Goal: Transaction & Acquisition: Book appointment/travel/reservation

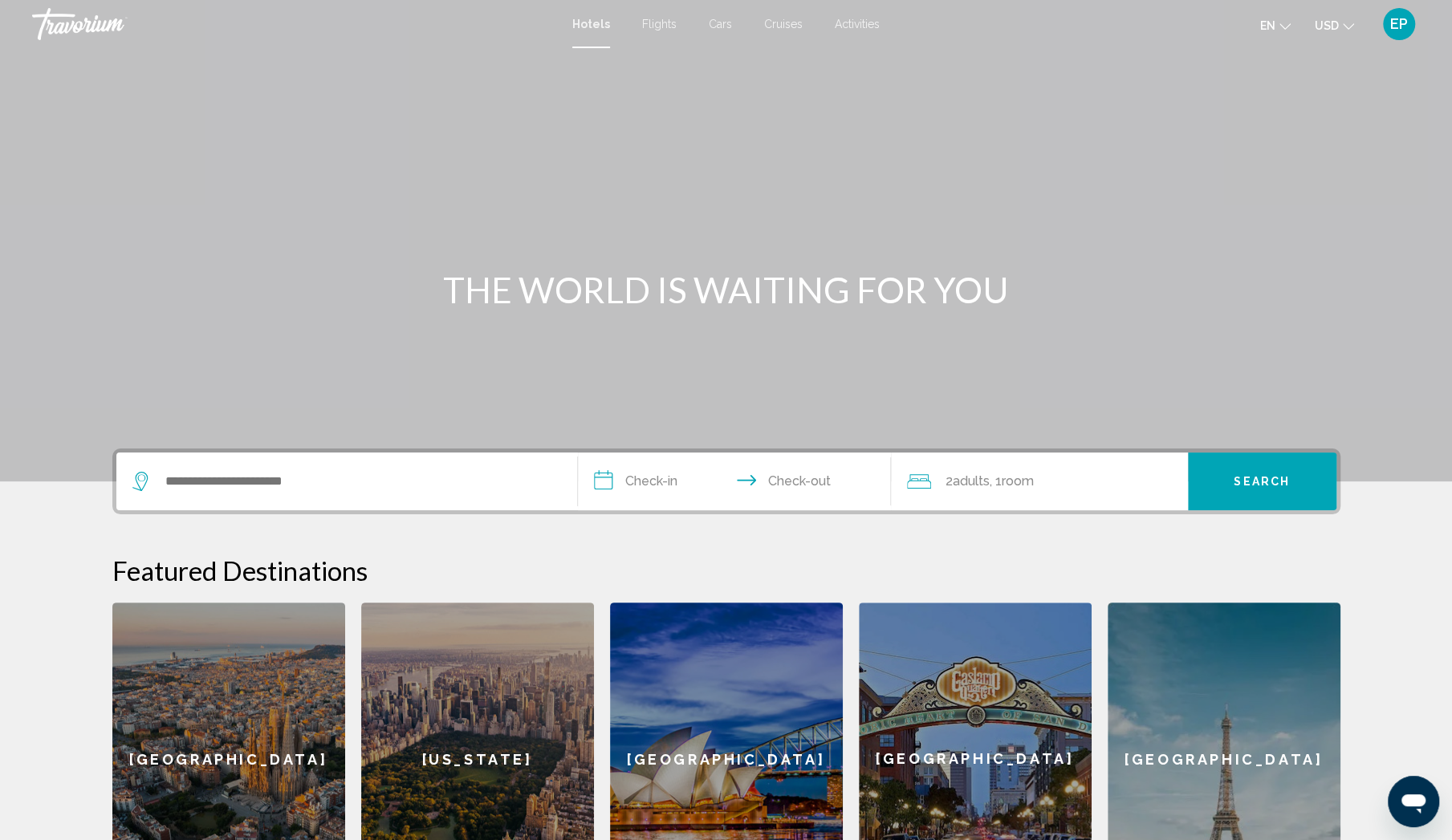
click at [664, 20] on span "Flights" at bounding box center [659, 24] width 34 height 13
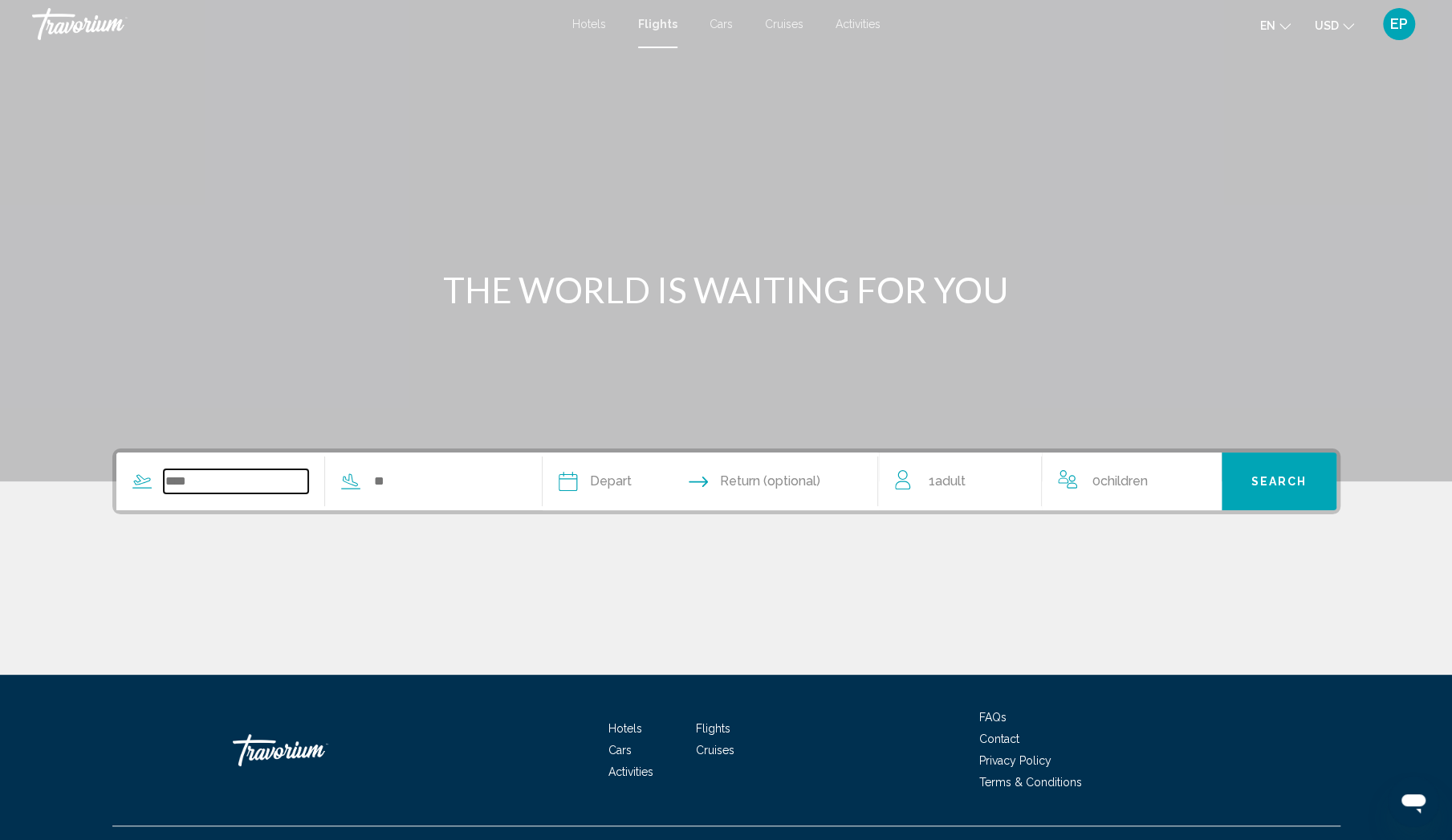
click at [246, 482] on input "Search widget" at bounding box center [237, 481] width 145 height 25
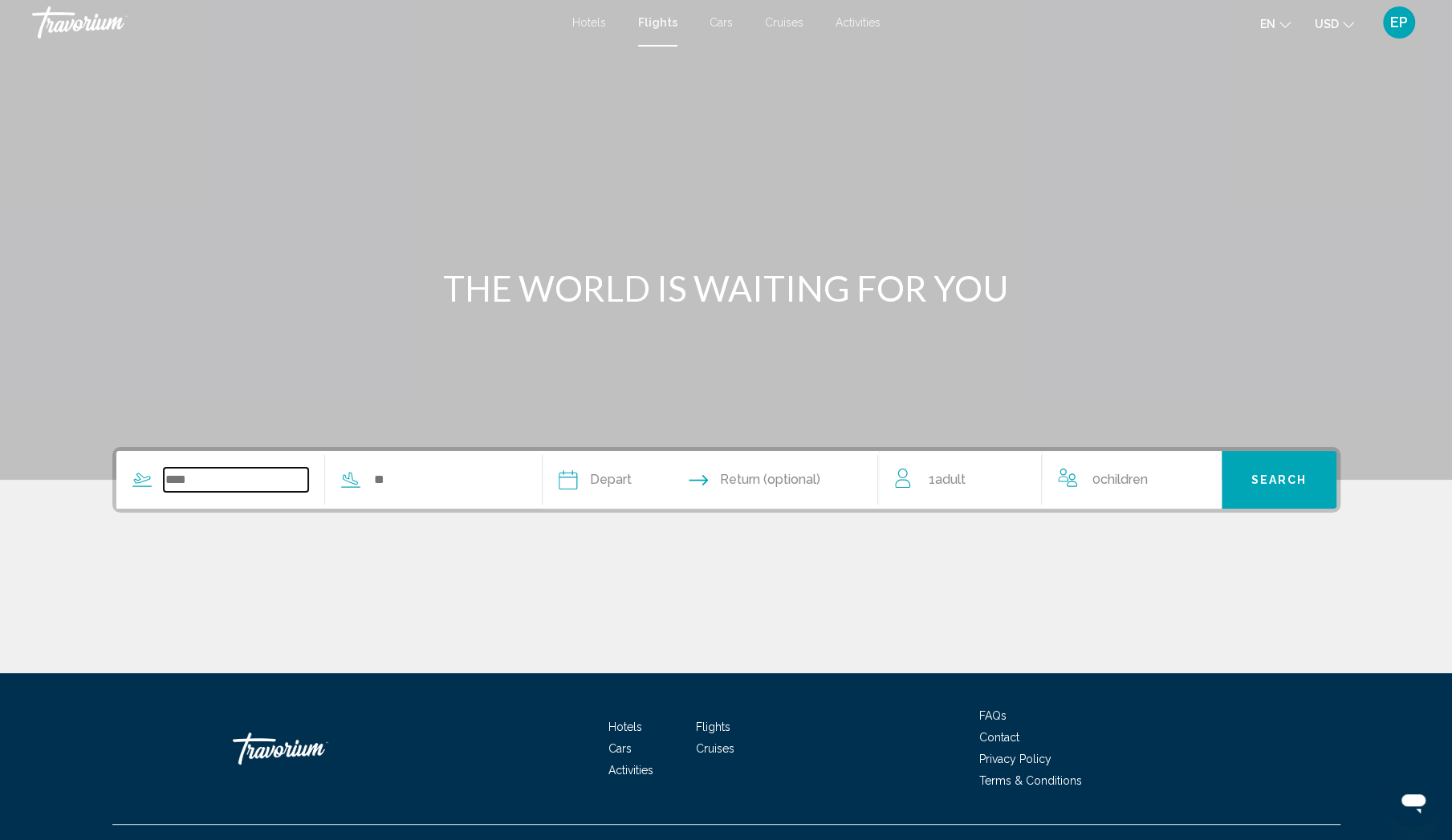
scroll to position [30, 0]
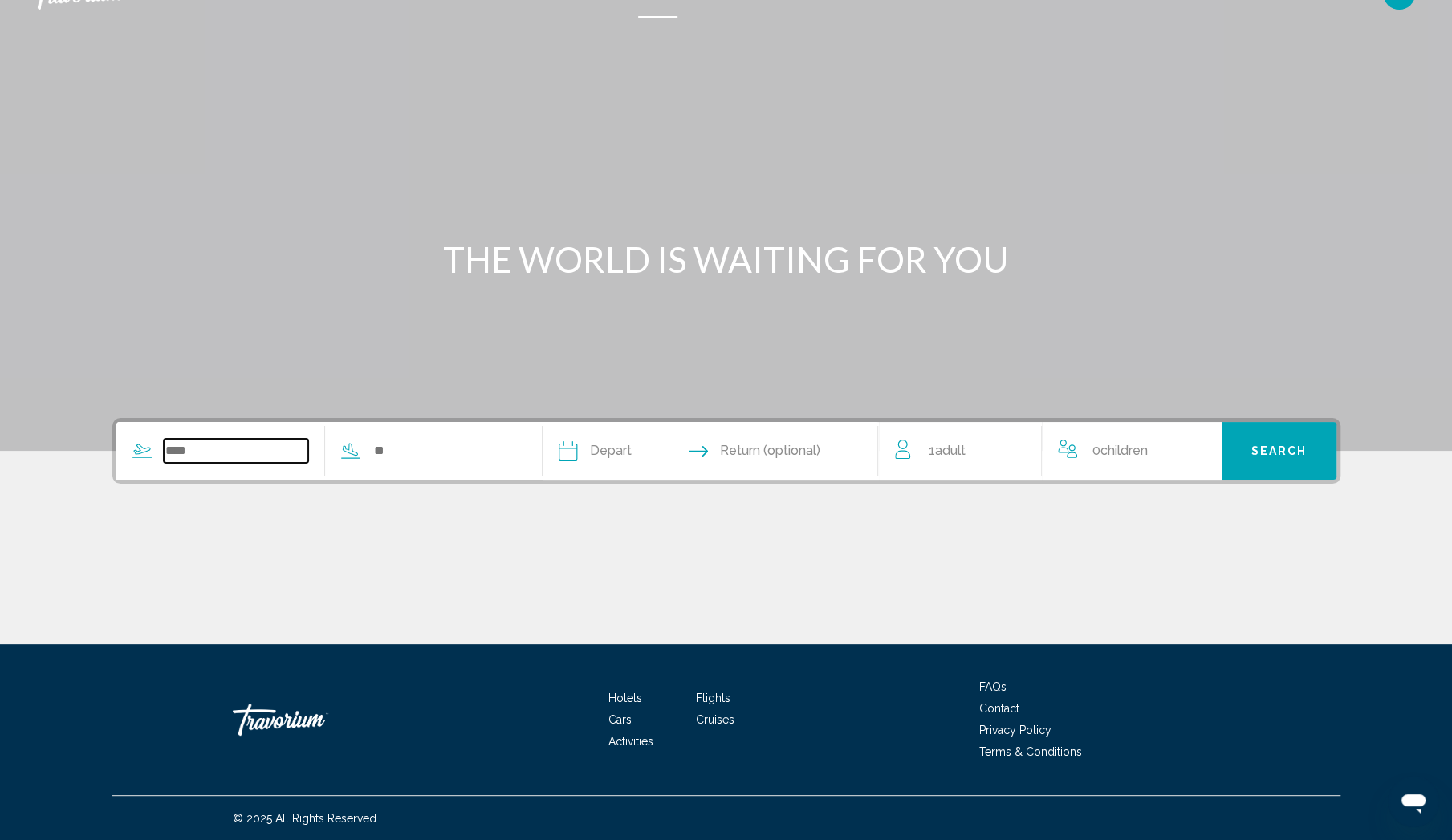
click at [255, 455] on input "Search widget" at bounding box center [237, 450] width 145 height 25
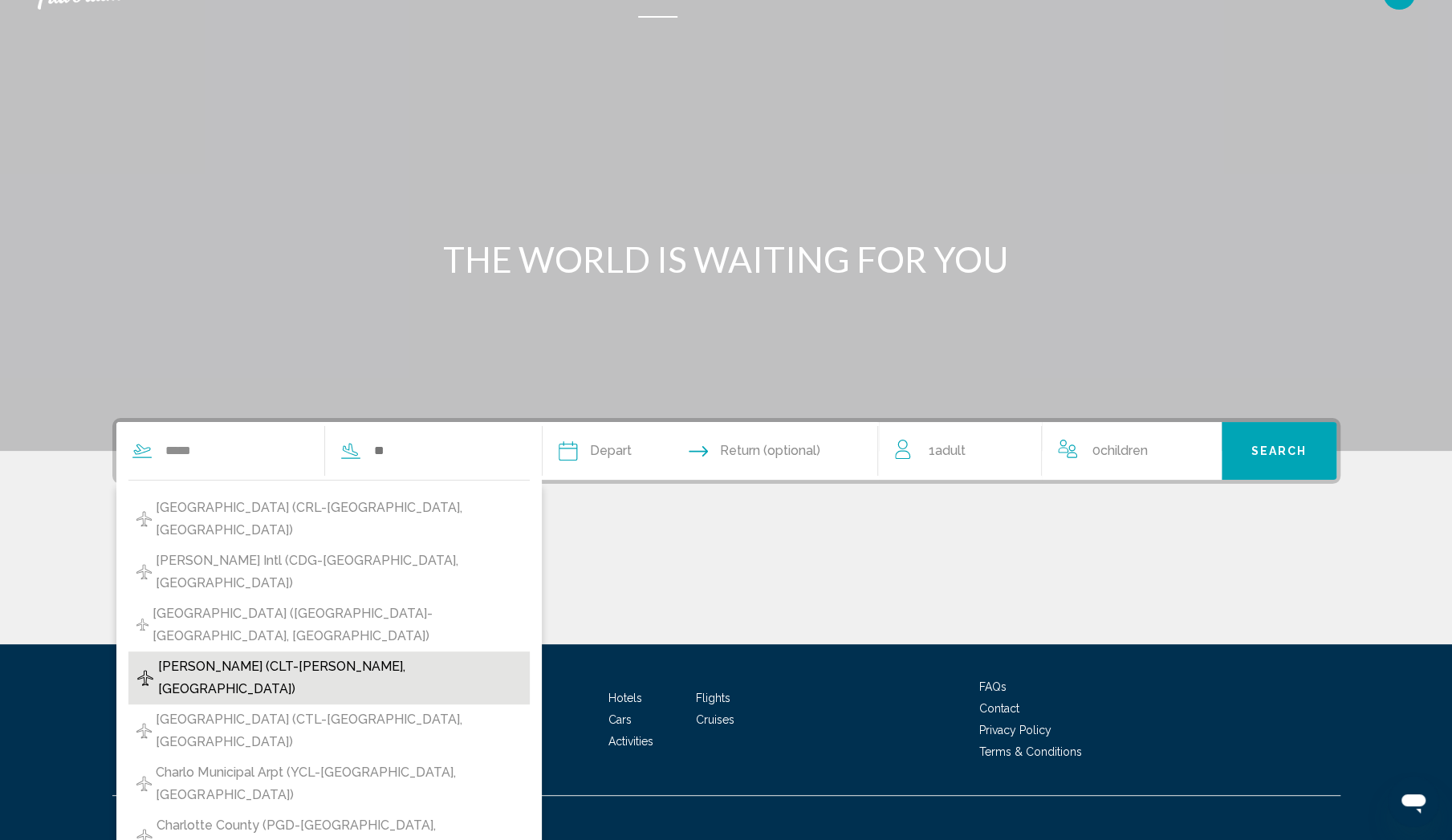
click at [348, 656] on span "[PERSON_NAME] (CLT-[PERSON_NAME], [GEOGRAPHIC_DATA])" at bounding box center [340, 678] width 363 height 45
type input "**********"
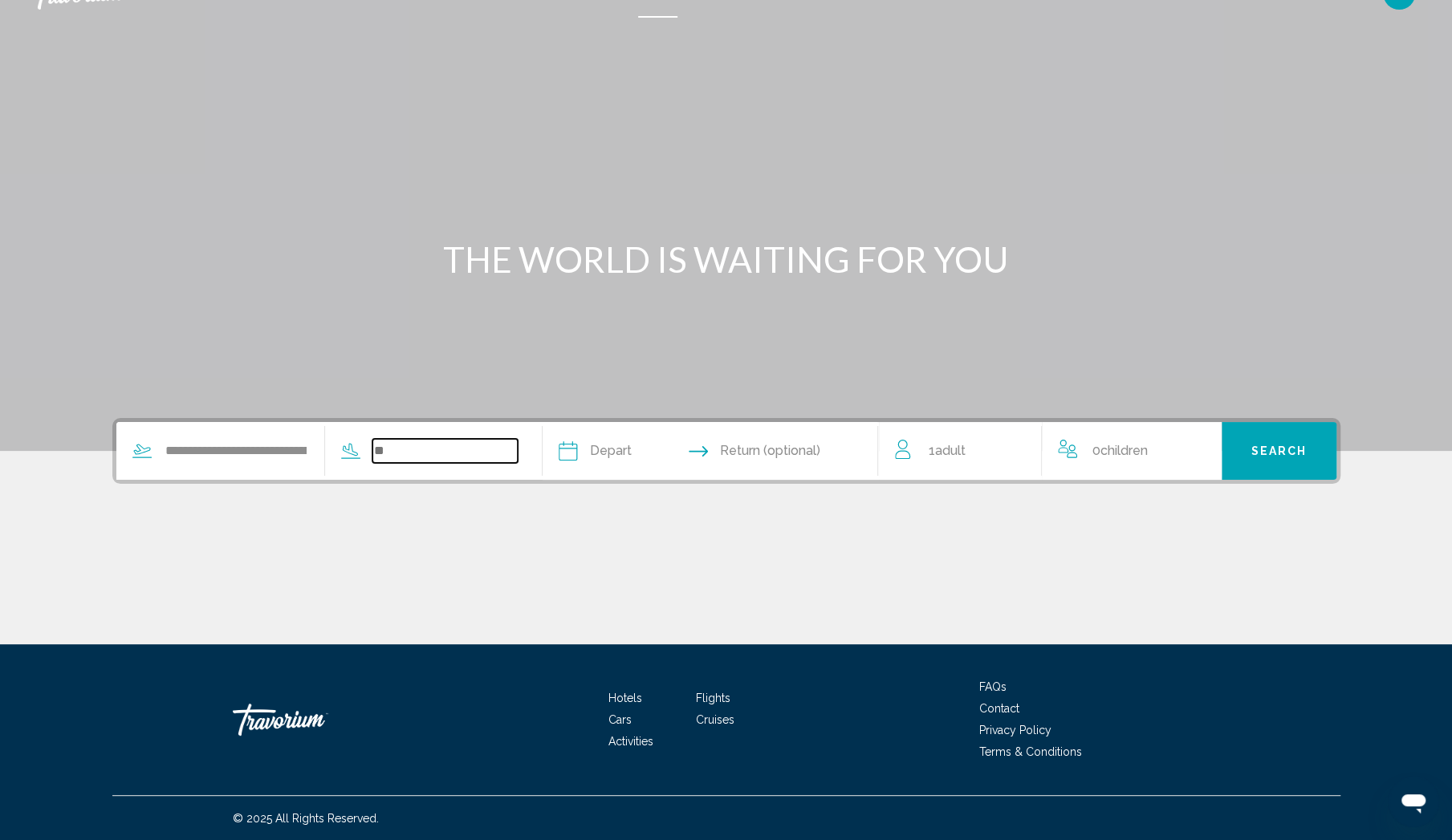
click at [482, 451] on input "Search widget" at bounding box center [445, 450] width 145 height 25
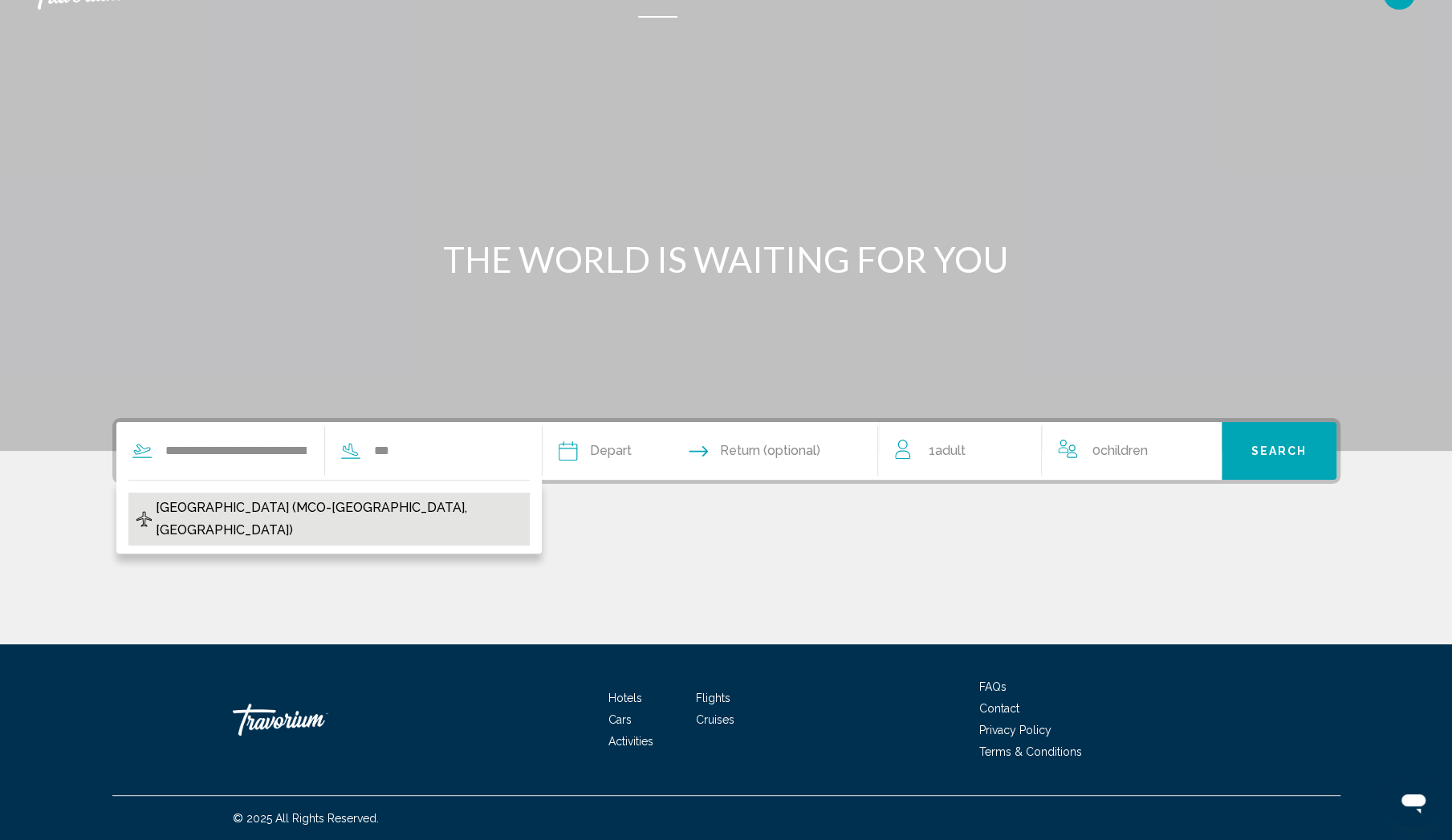
click at [219, 509] on span "[GEOGRAPHIC_DATA] (MCO-[GEOGRAPHIC_DATA], [GEOGRAPHIC_DATA])" at bounding box center [339, 519] width 366 height 45
type input "**********"
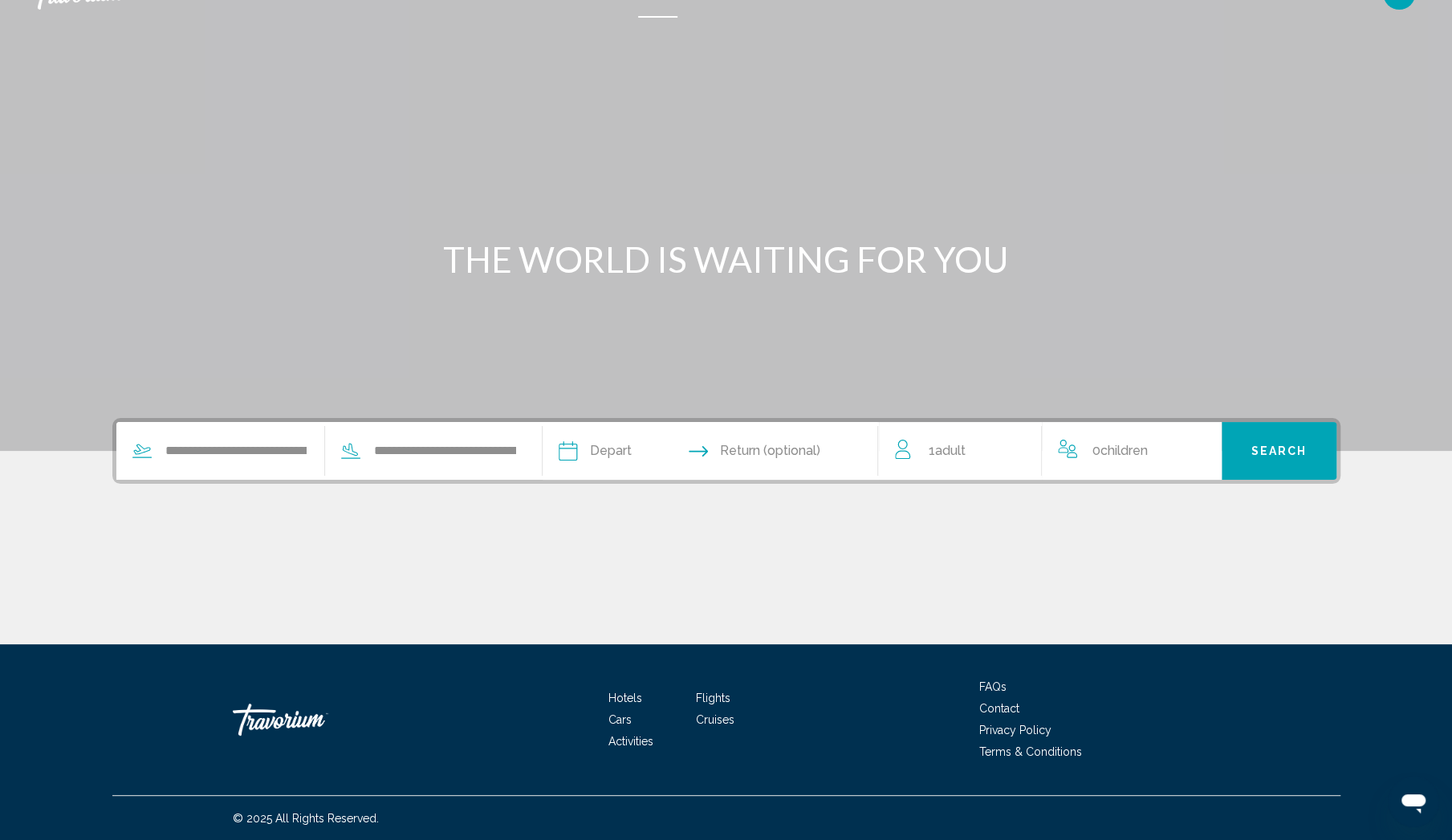
click at [644, 446] on input "Depart date" at bounding box center [637, 453] width 166 height 63
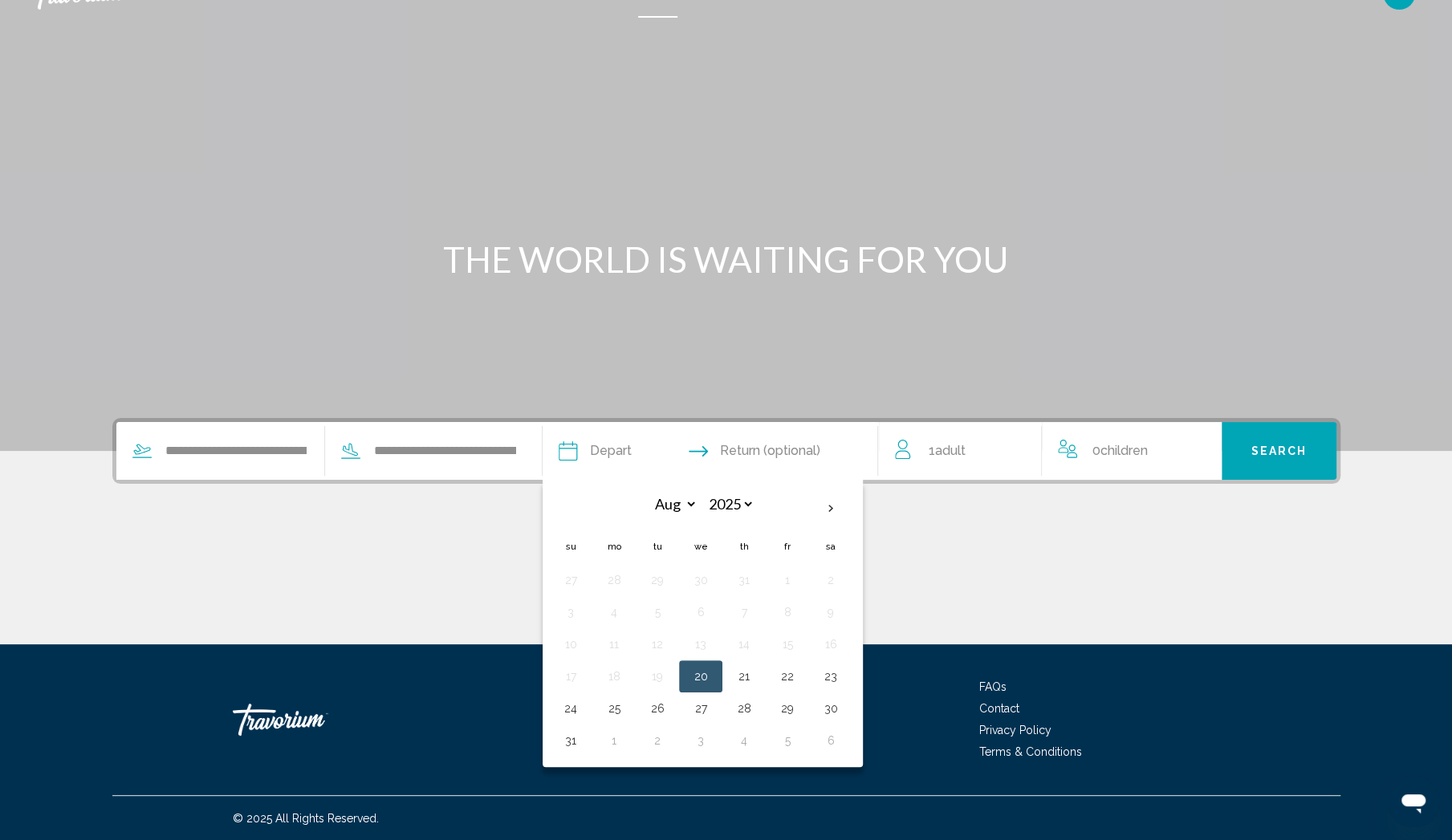
click at [950, 541] on div "Main content" at bounding box center [726, 584] width 1228 height 121
